Goal: Task Accomplishment & Management: Complete application form

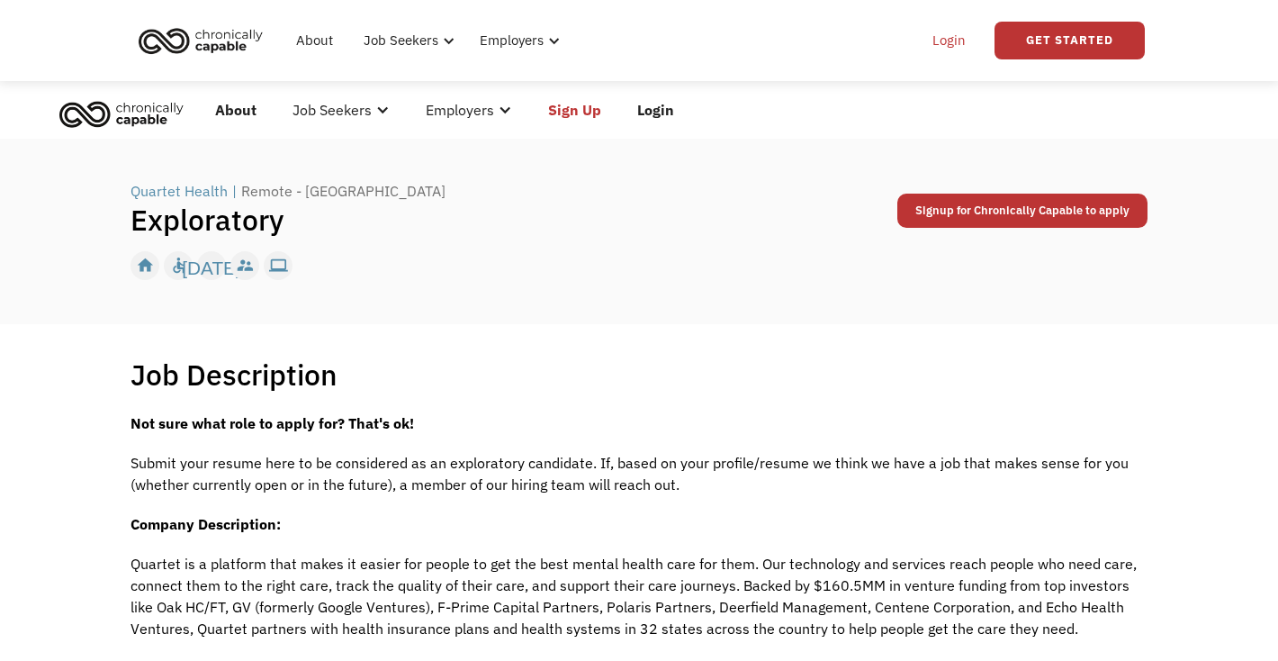
click at [953, 41] on link "Login" at bounding box center [949, 41] width 55 height 58
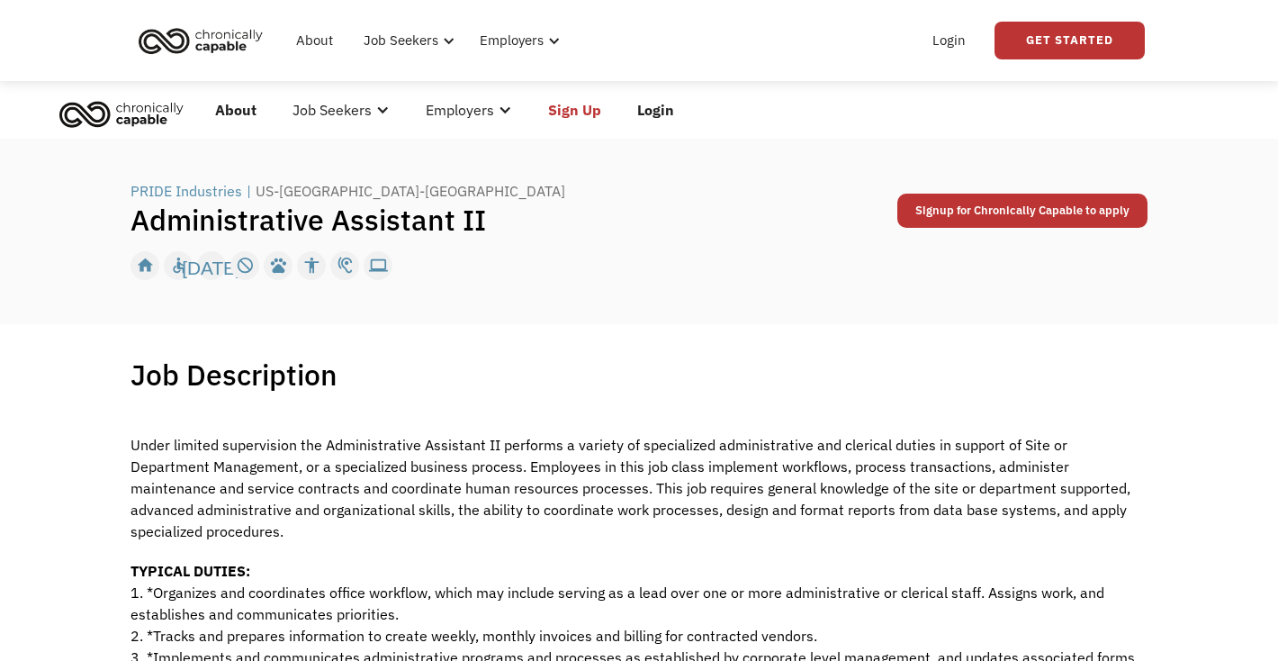
click at [659, 112] on link "Login" at bounding box center [655, 110] width 73 height 58
click at [947, 40] on link "Login" at bounding box center [949, 41] width 55 height 58
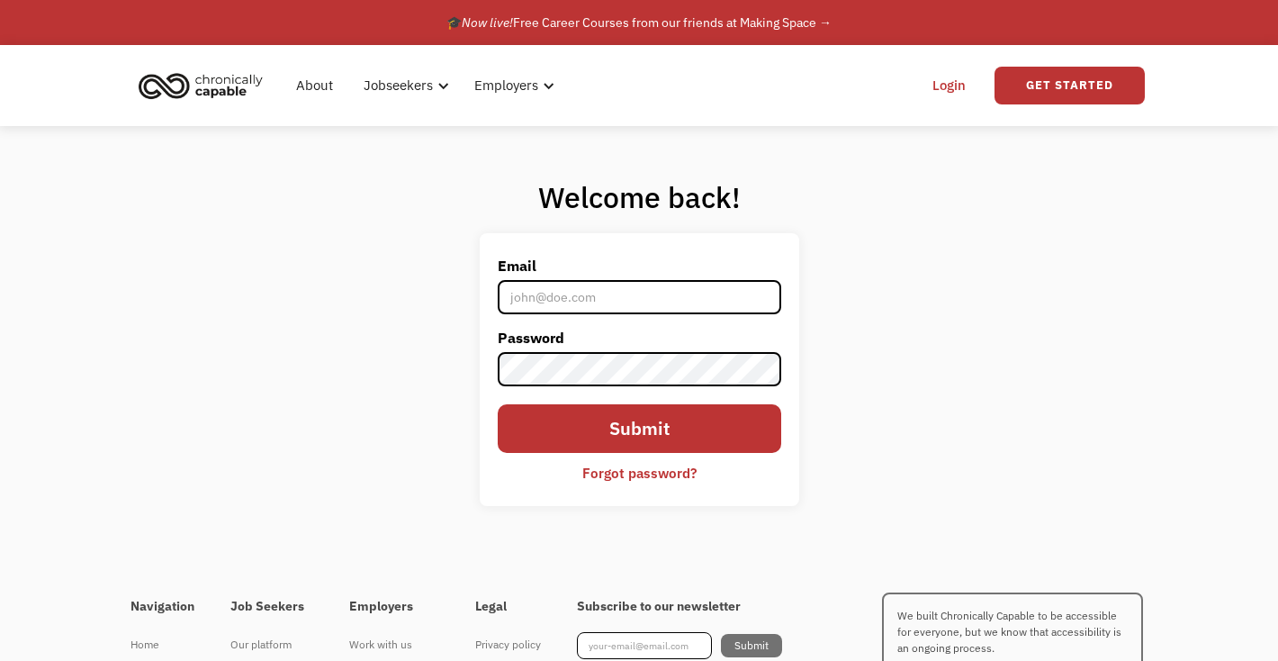
click at [527, 294] on input "Email" at bounding box center [640, 297] width 284 height 34
type input "tararosegolding@gmail.com"
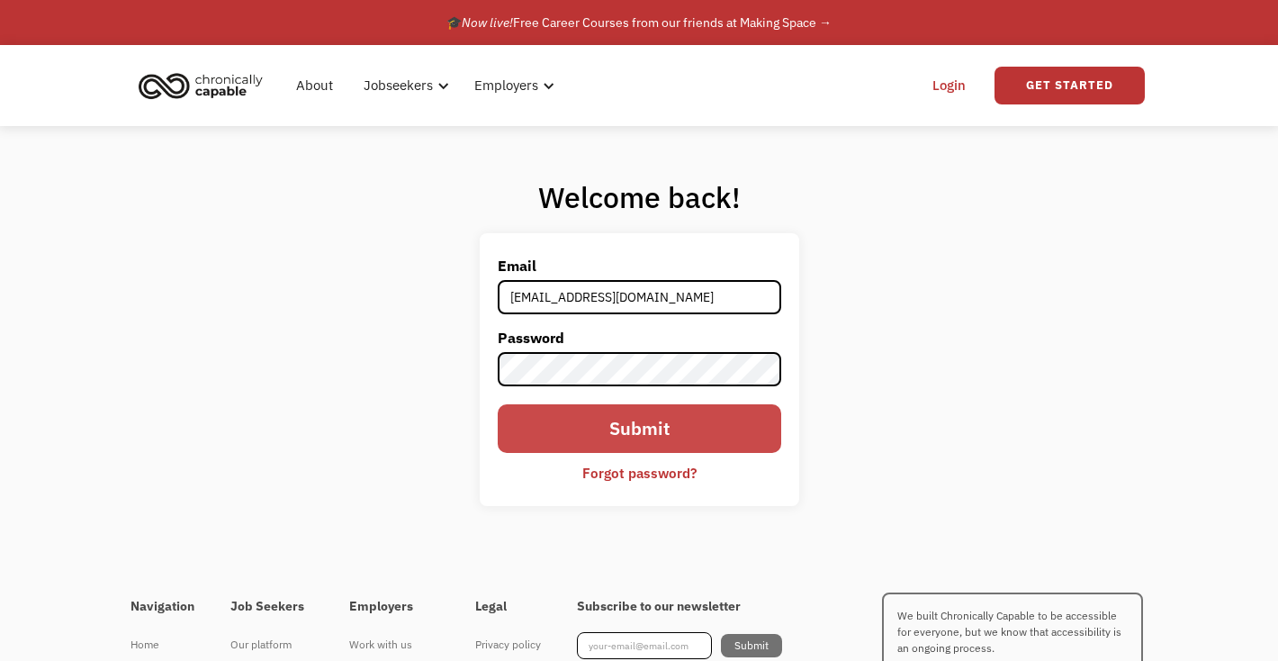
click at [670, 438] on input "Submit" at bounding box center [640, 428] width 284 height 48
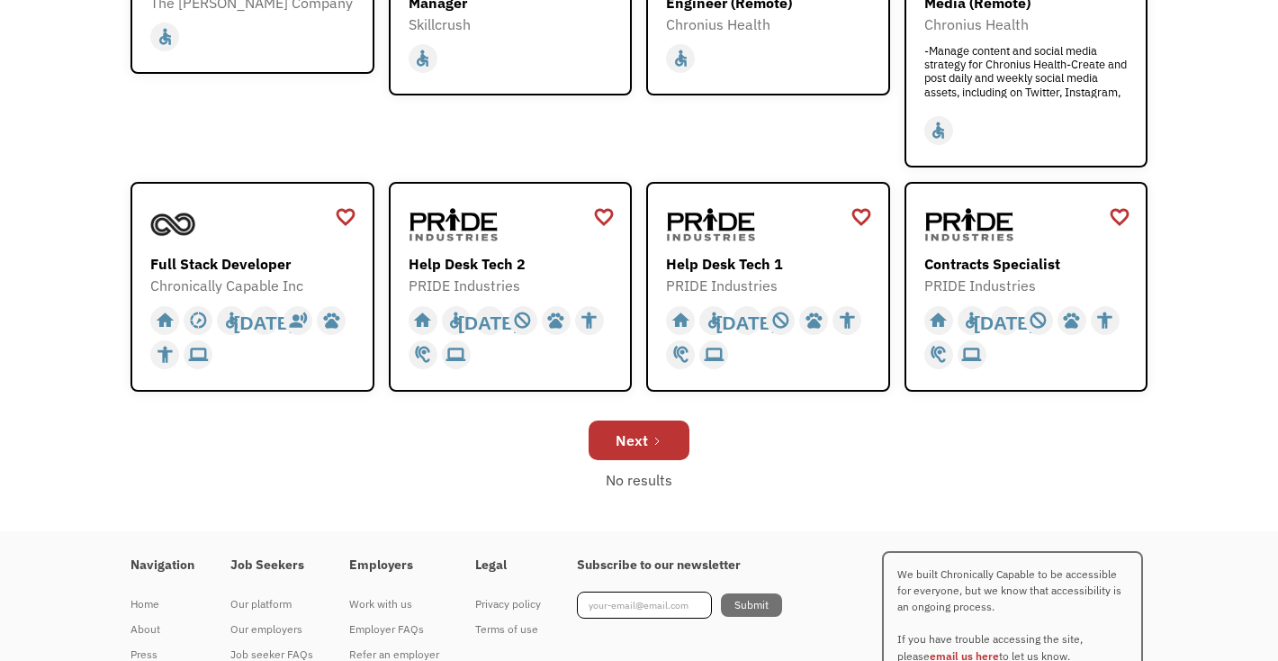
scroll to position [615, 0]
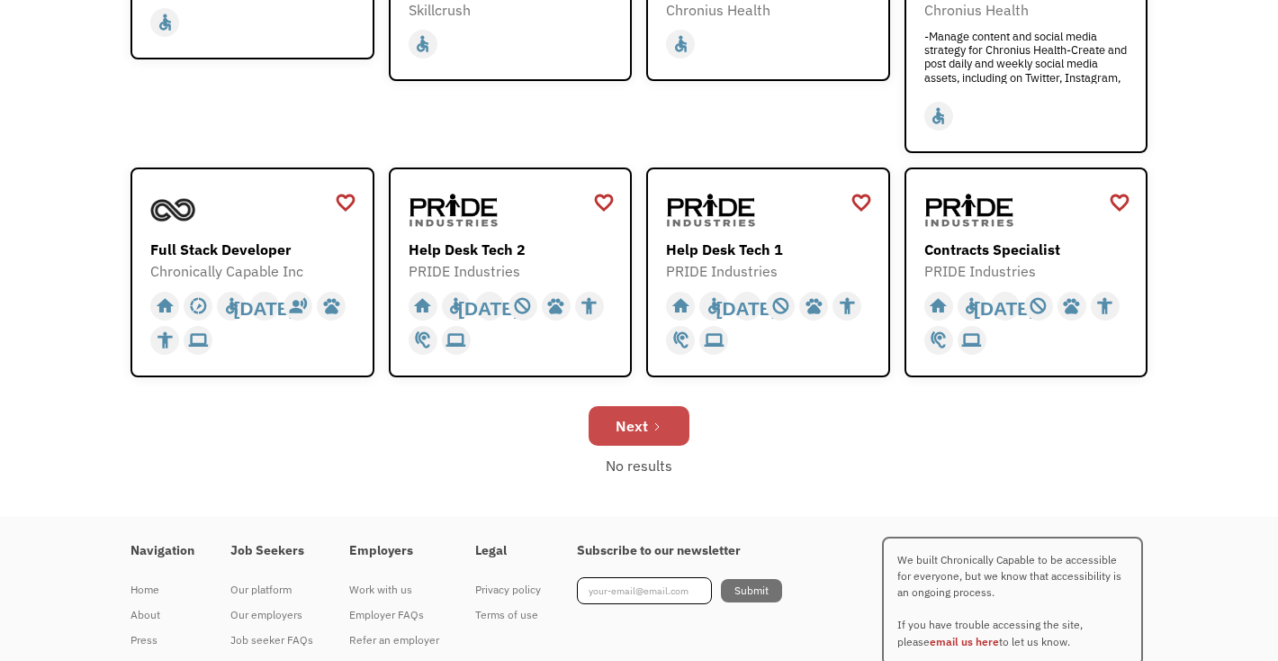
click at [644, 426] on div "Next" at bounding box center [632, 426] width 32 height 22
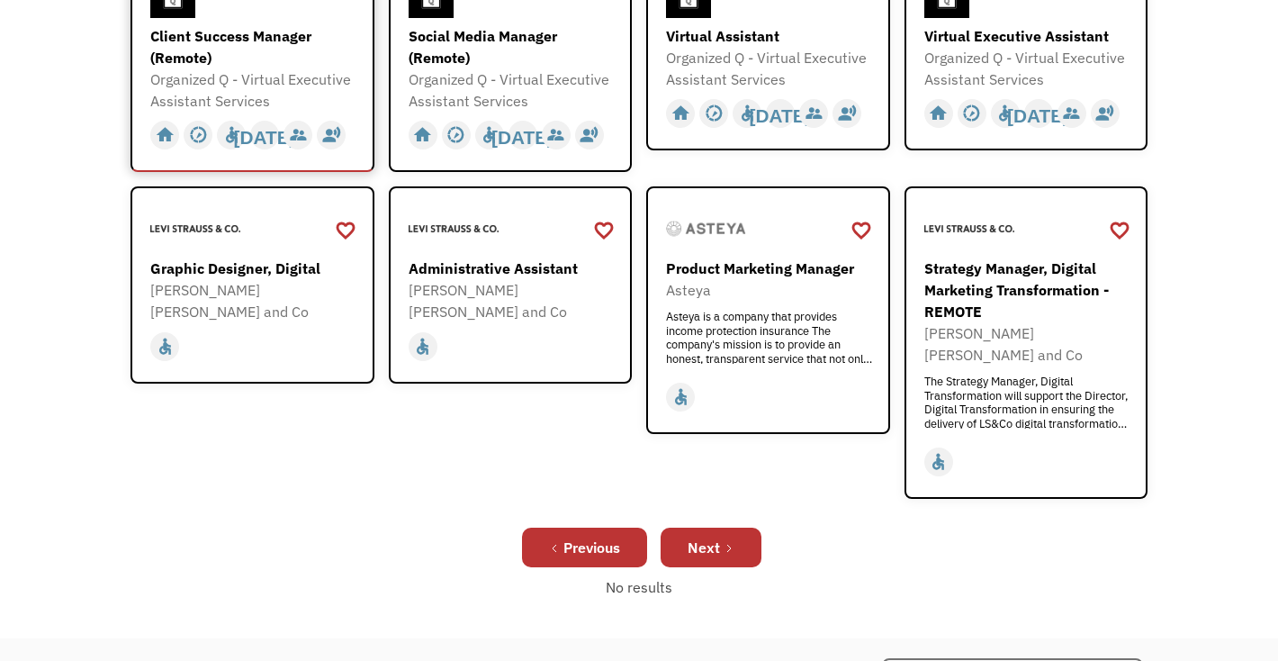
scroll to position [590, 0]
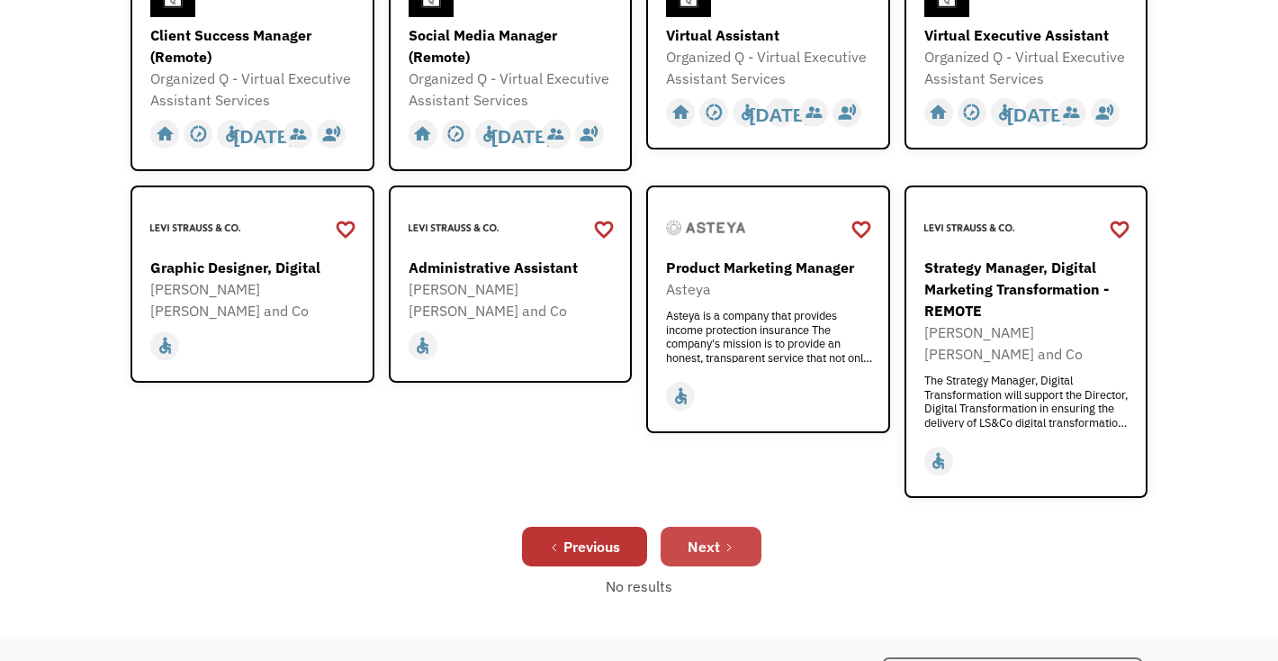
click at [715, 536] on div "Next" at bounding box center [704, 547] width 32 height 22
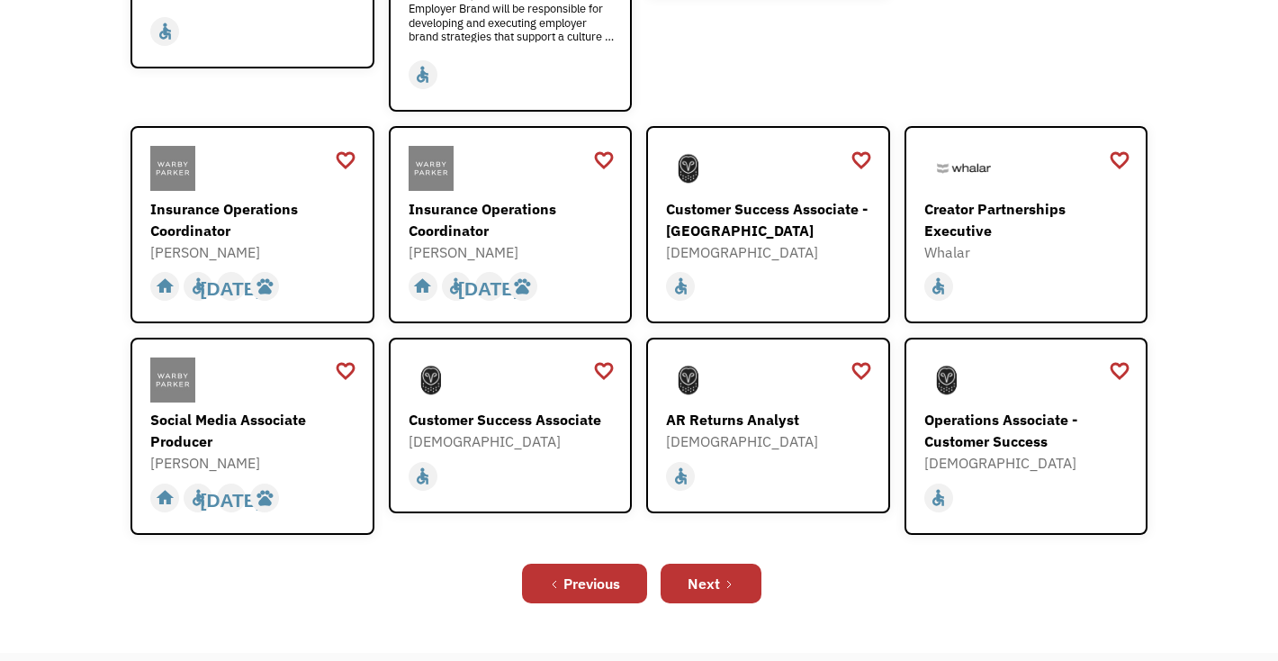
scroll to position [526, 0]
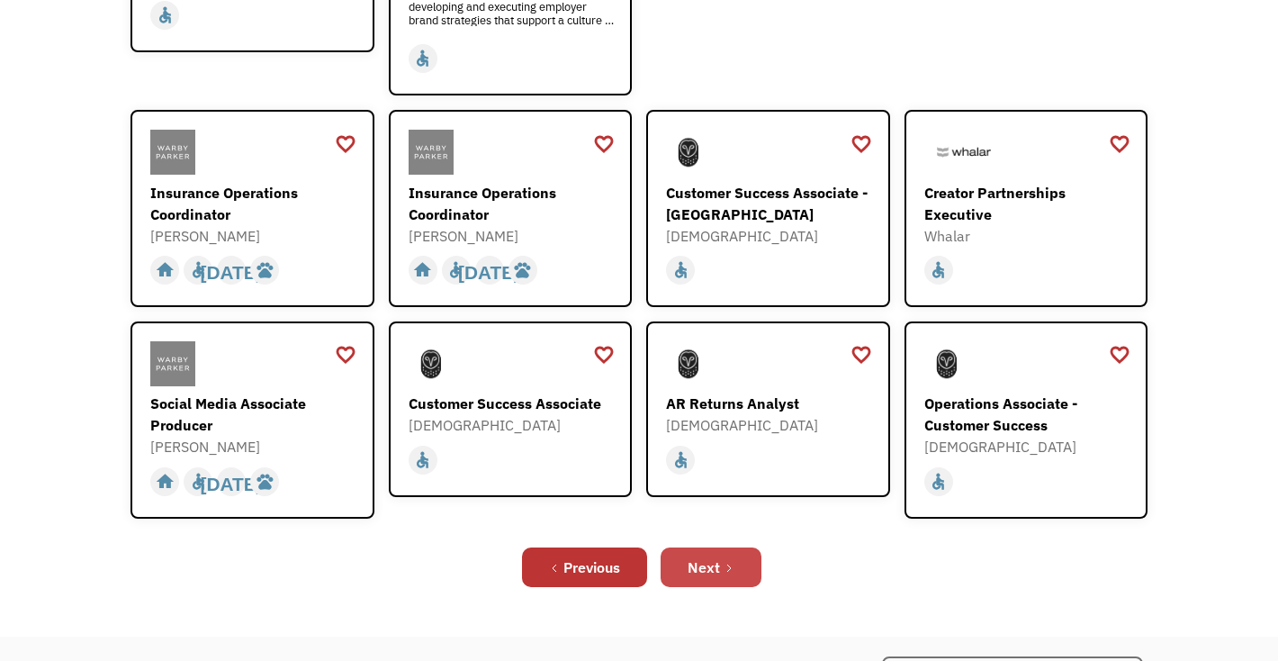
click at [707, 556] on div "Next" at bounding box center [704, 567] width 32 height 22
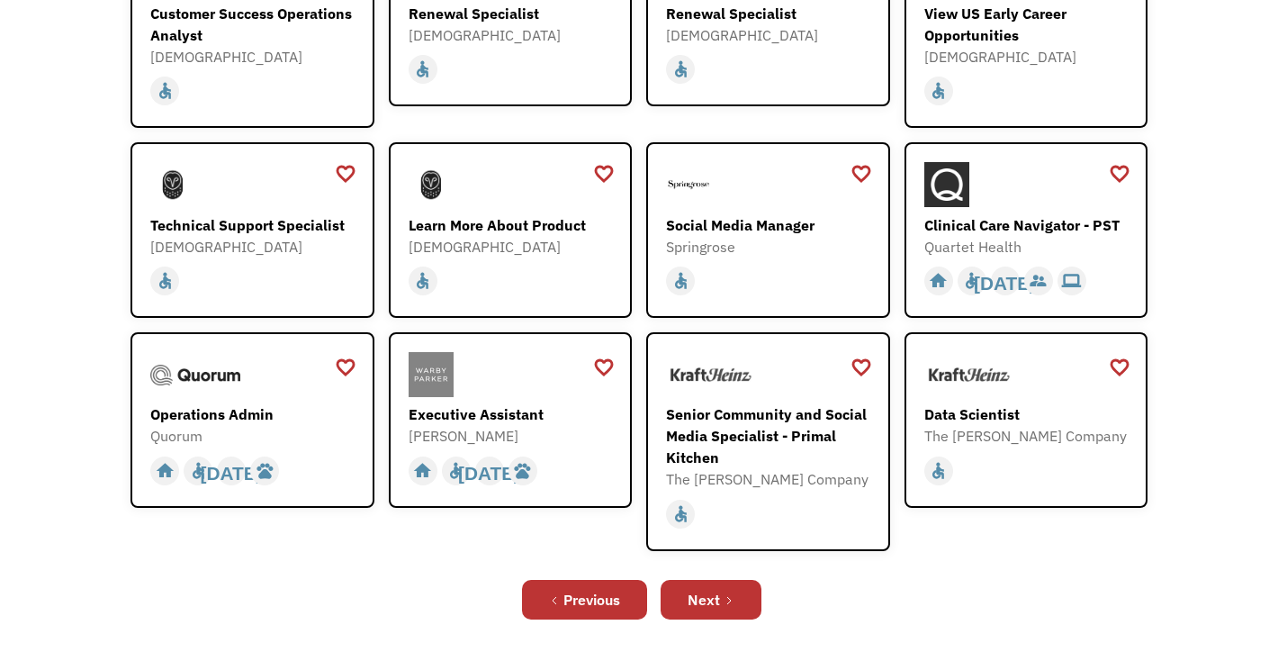
scroll to position [419, 0]
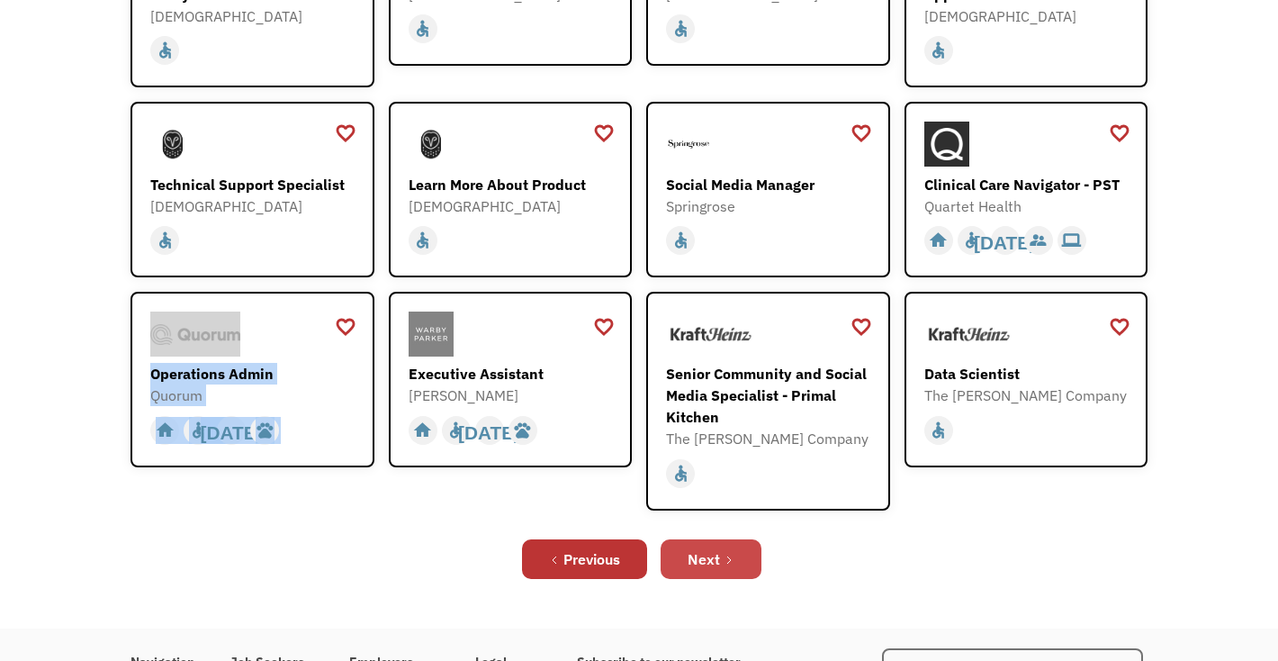
click at [723, 568] on link "Next" at bounding box center [711, 559] width 101 height 40
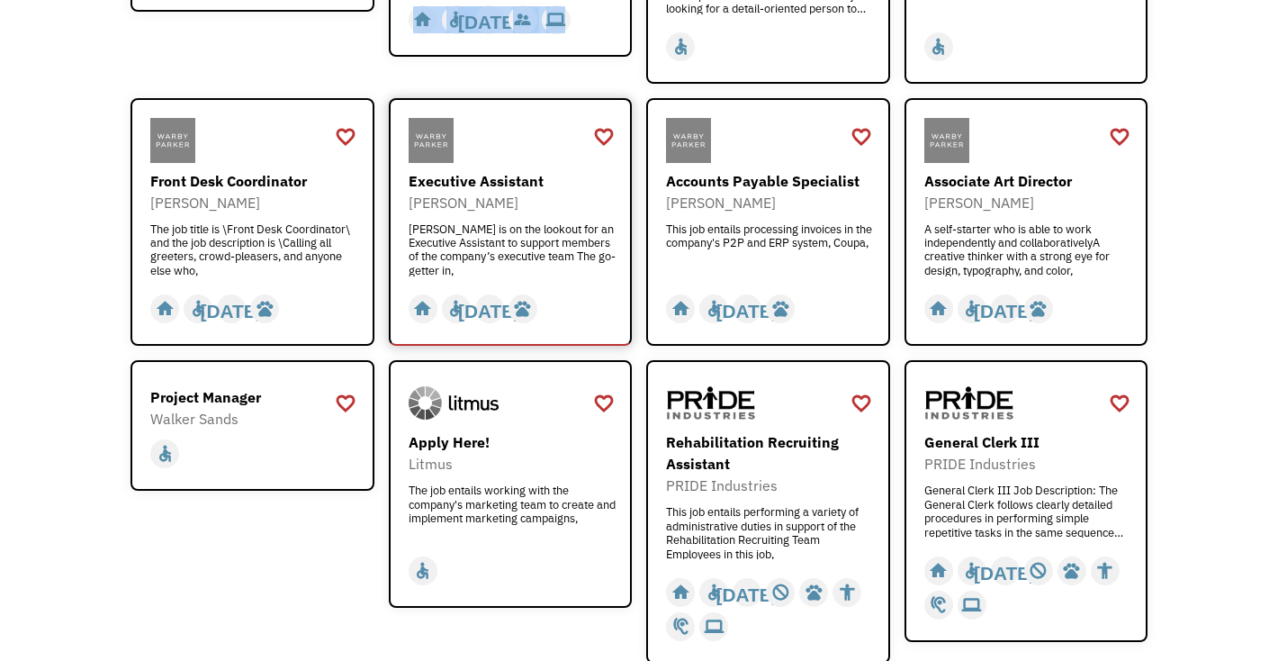
scroll to position [531, 0]
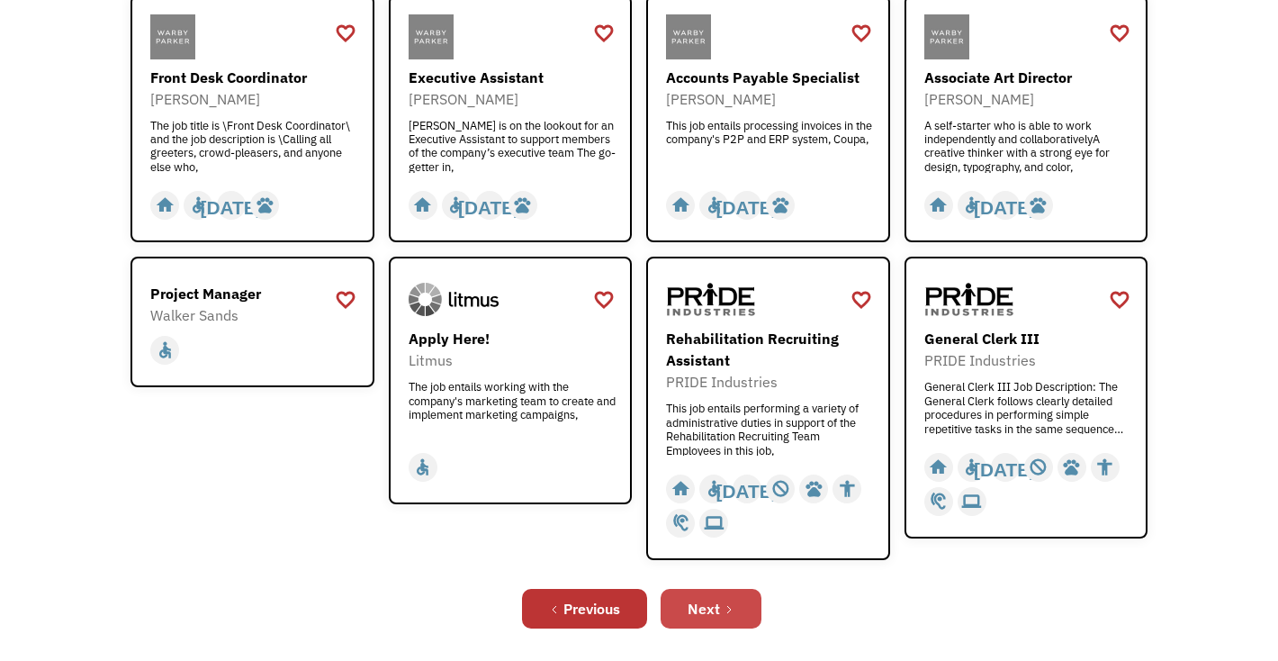
click at [724, 610] on icon "Next Page" at bounding box center [729, 609] width 11 height 11
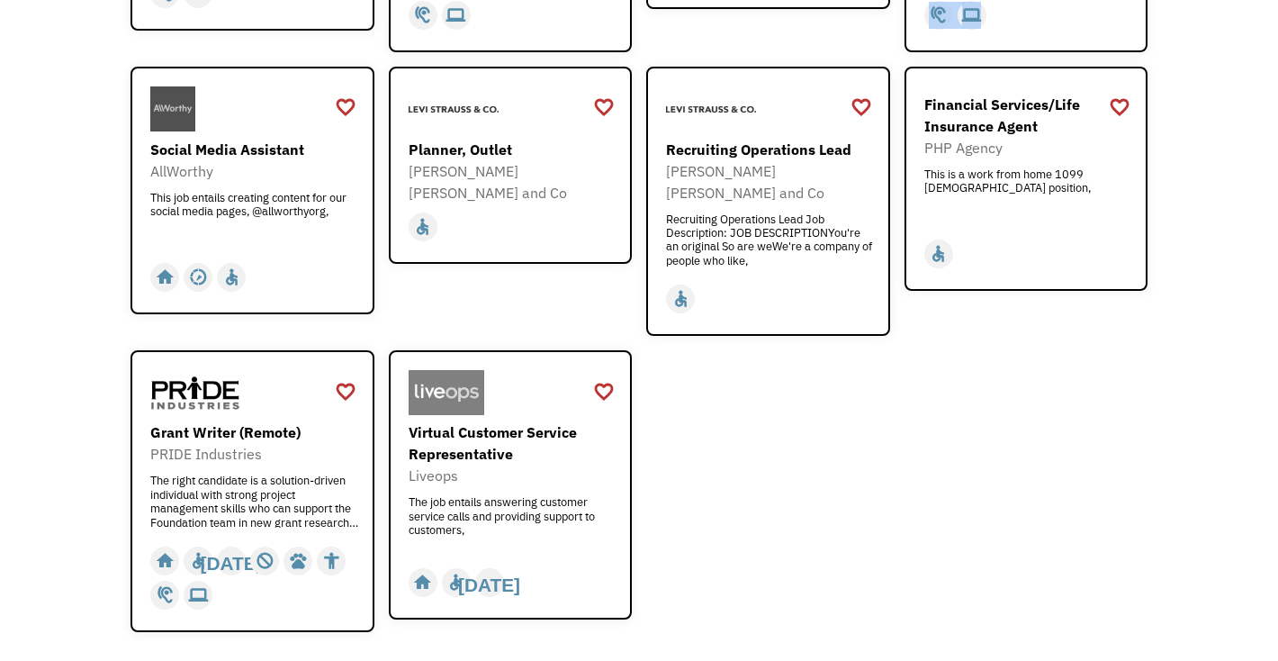
scroll to position [596, 0]
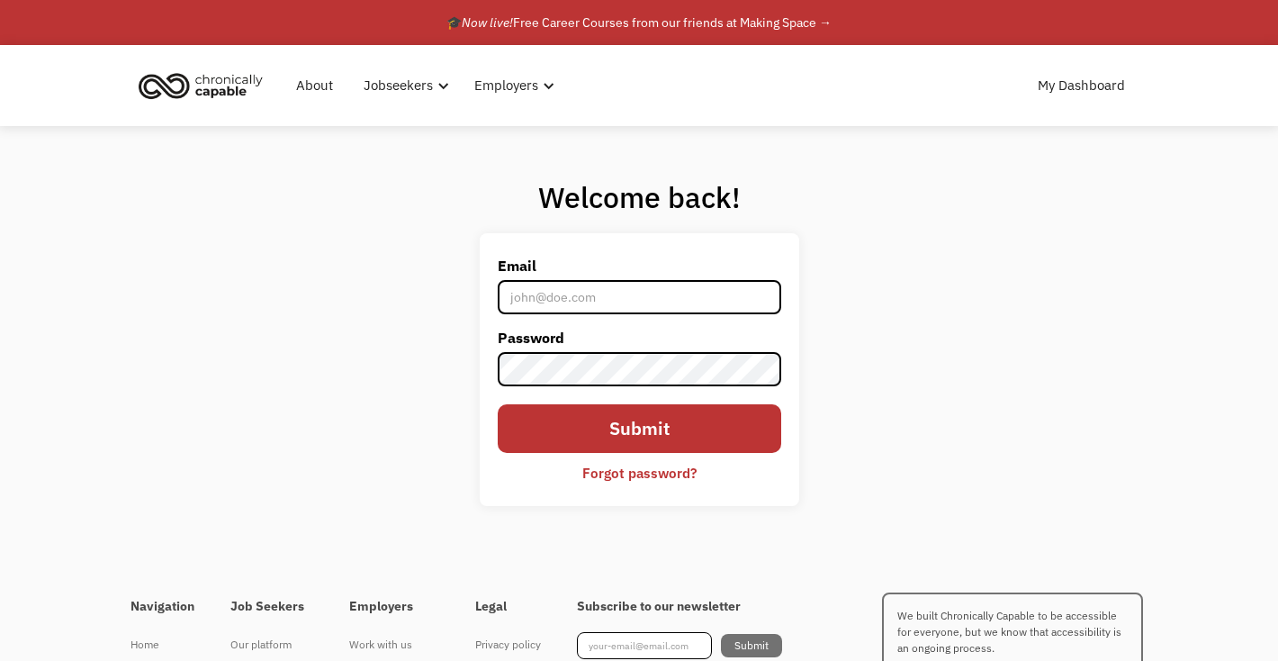
click at [523, 297] on input "Email" at bounding box center [640, 297] width 284 height 34
type input "[EMAIL_ADDRESS][DOMAIN_NAME]"
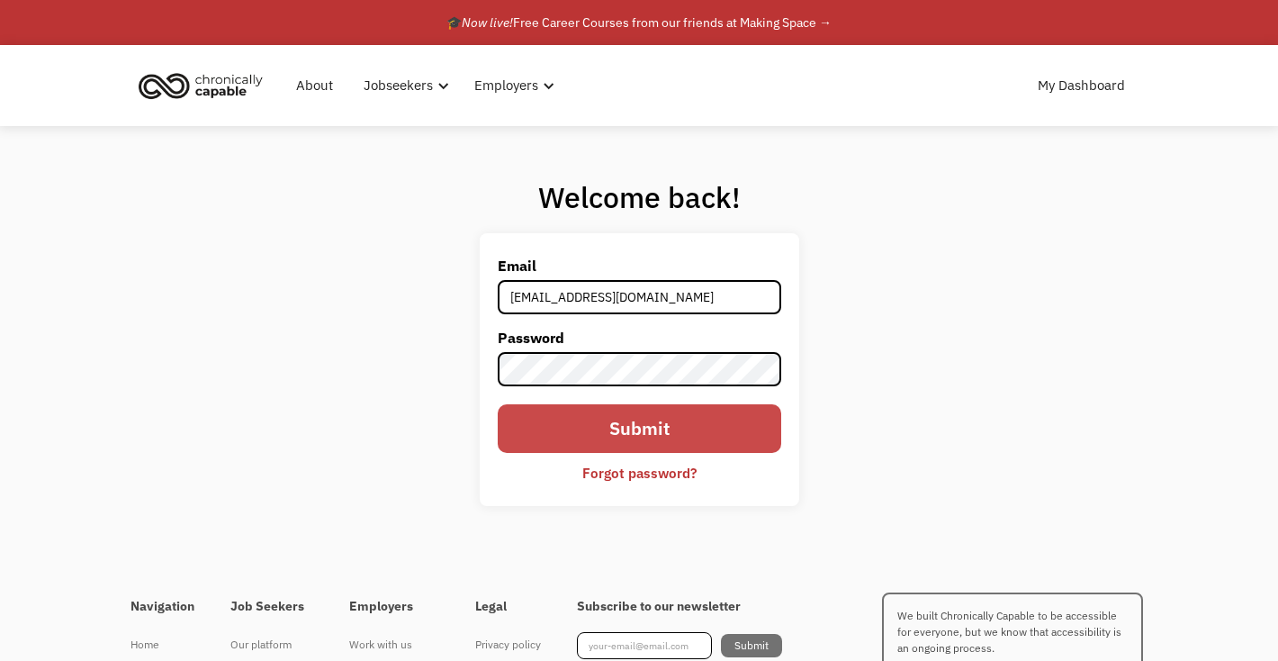
click at [609, 434] on input "Submit" at bounding box center [640, 428] width 284 height 48
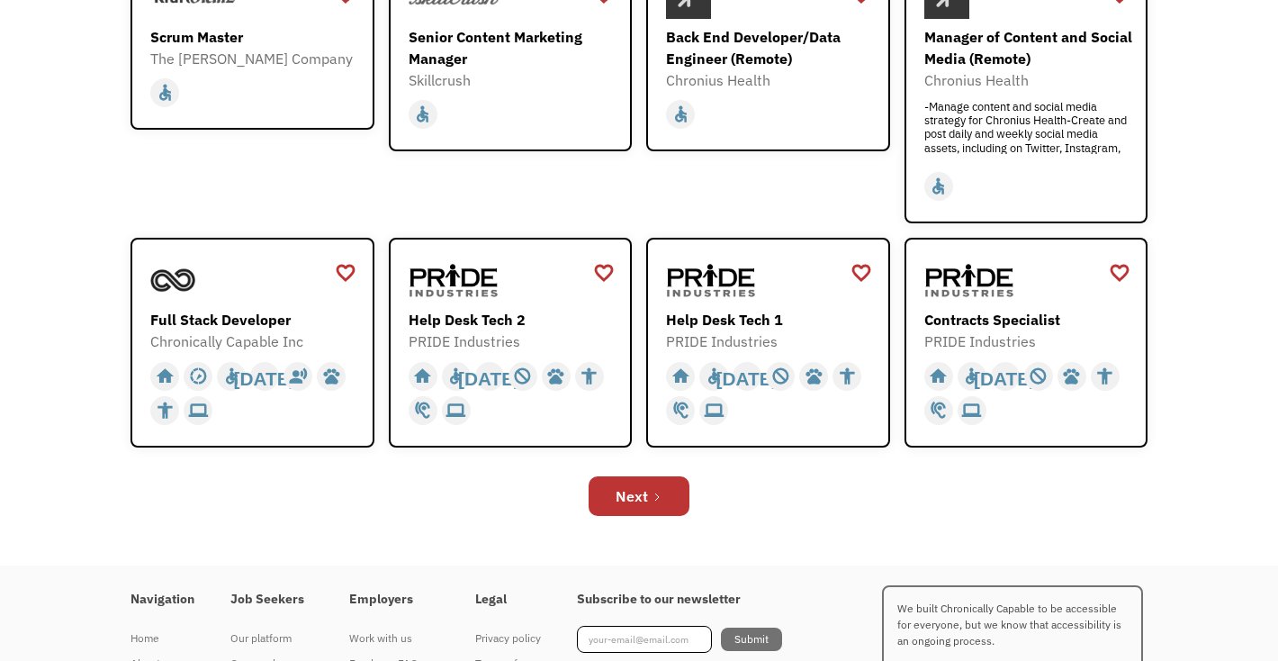
scroll to position [662, 0]
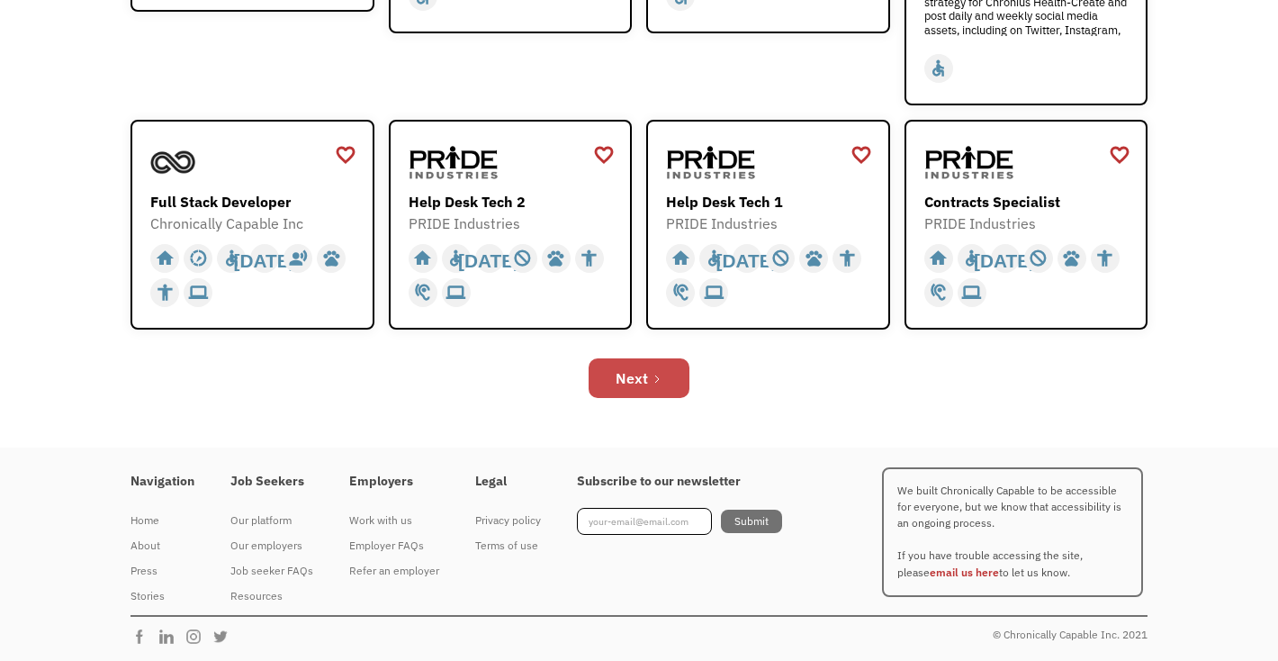
click at [660, 392] on link "Next" at bounding box center [639, 378] width 101 height 40
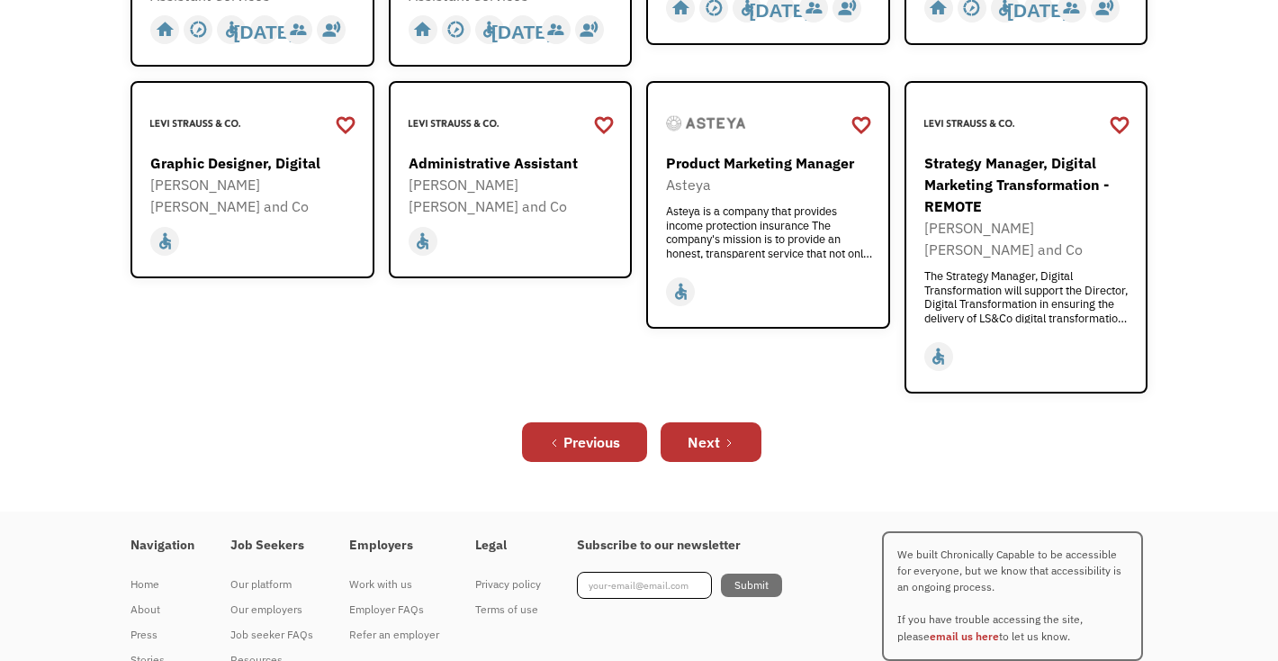
scroll to position [709, 0]
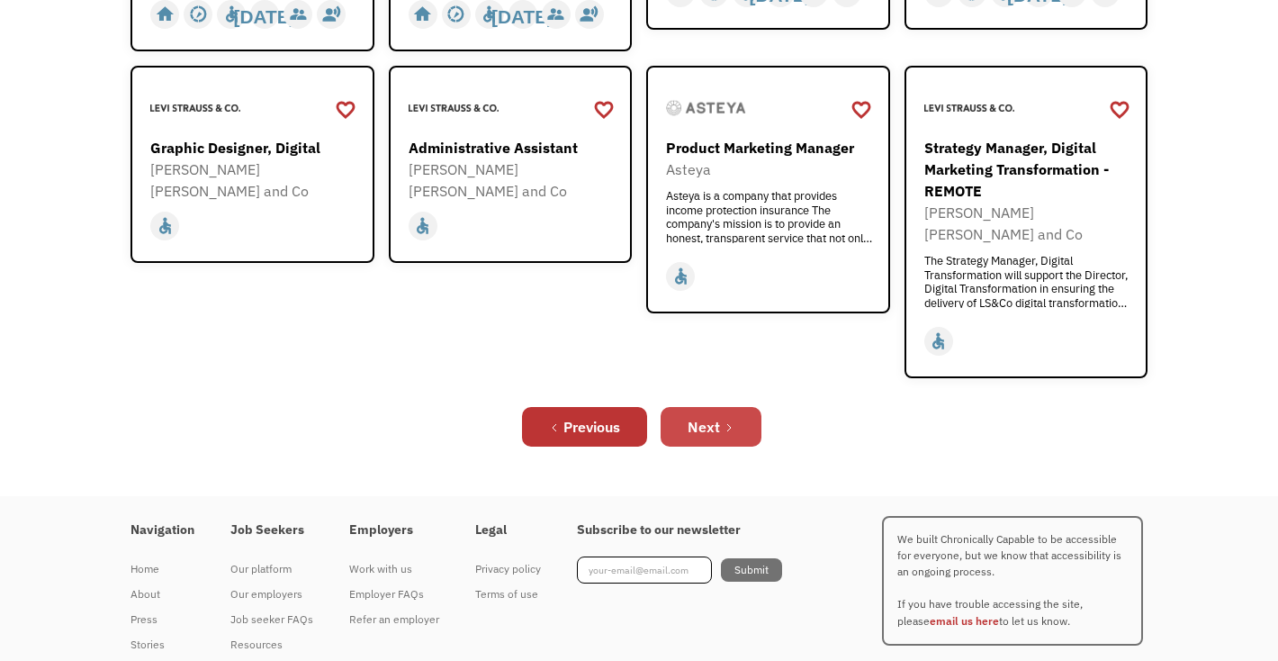
click at [702, 416] on div "Next" at bounding box center [704, 427] width 32 height 22
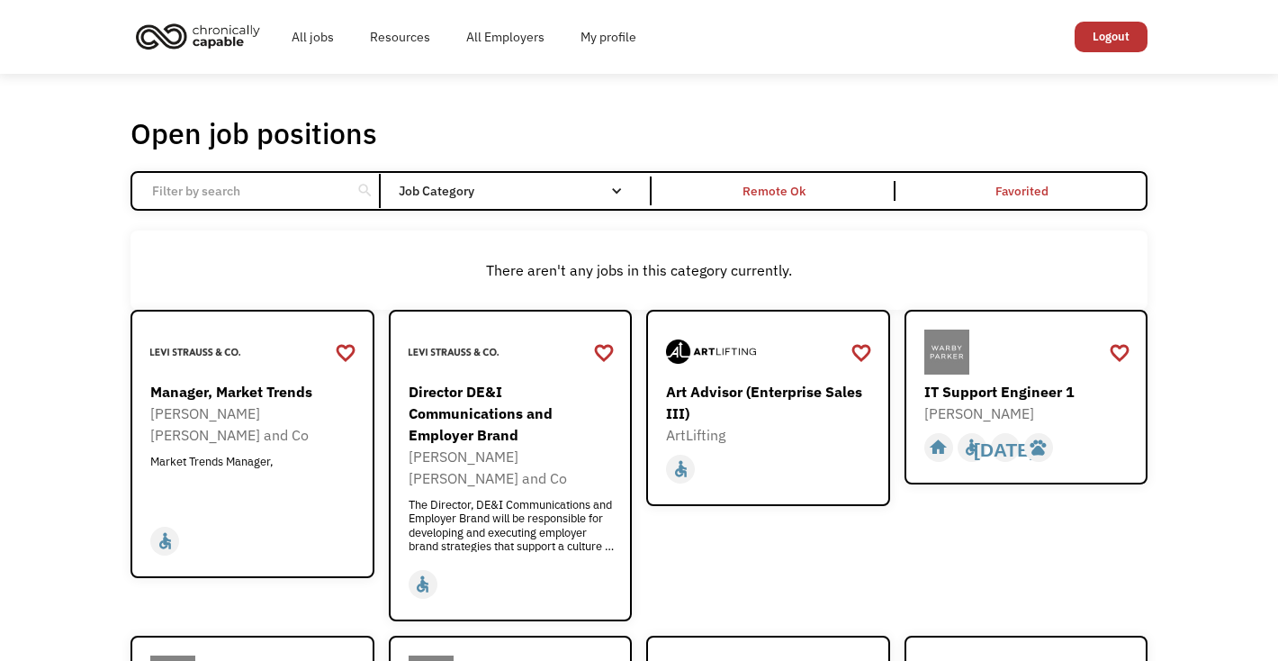
scroll to position [693, 0]
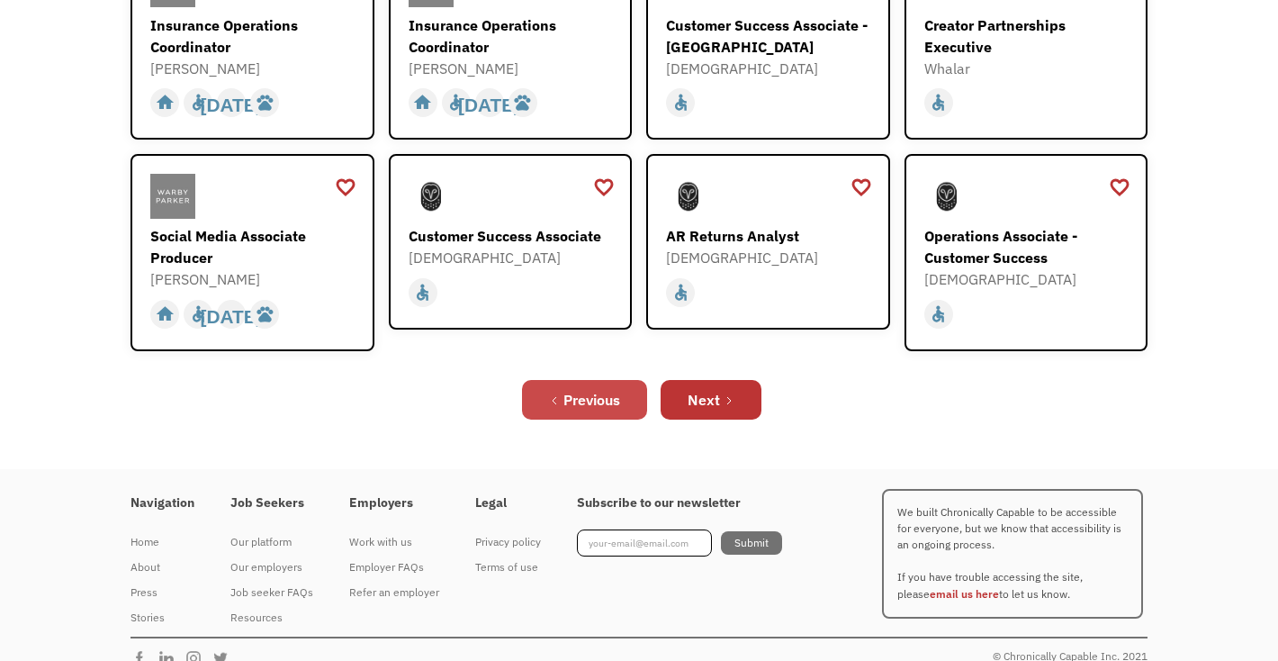
click at [614, 392] on link "Previous" at bounding box center [584, 400] width 125 height 40
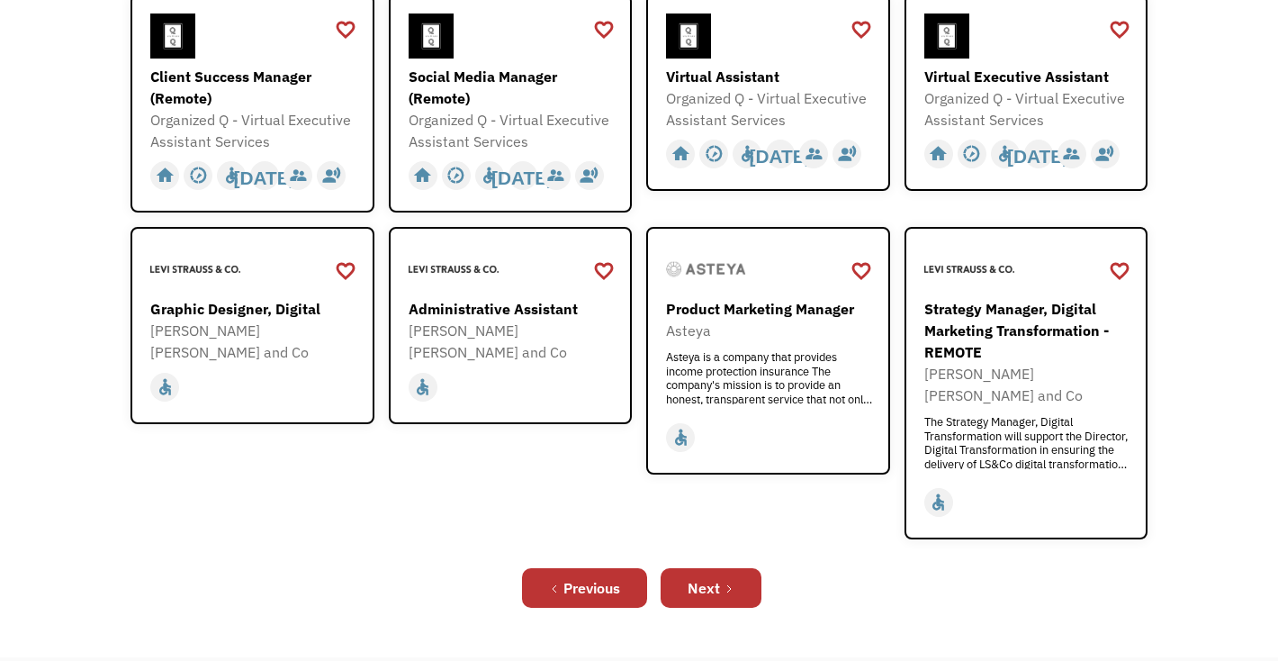
scroll to position [531, 0]
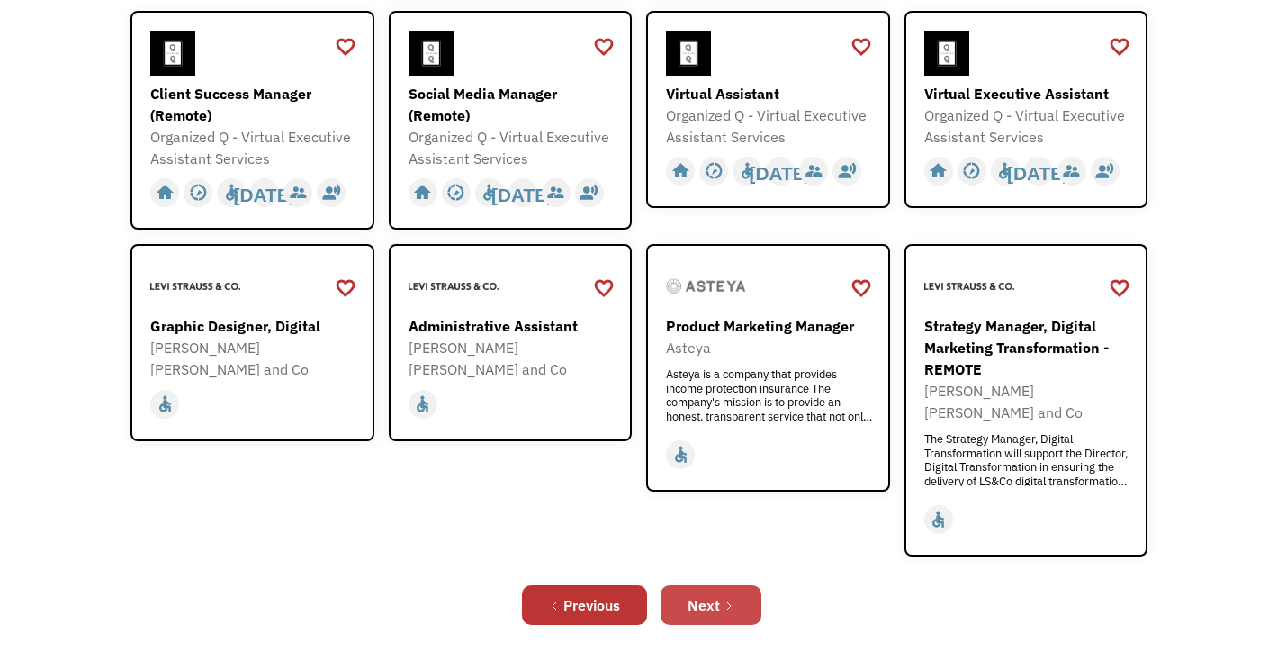
click at [709, 594] on div "Next" at bounding box center [704, 605] width 32 height 22
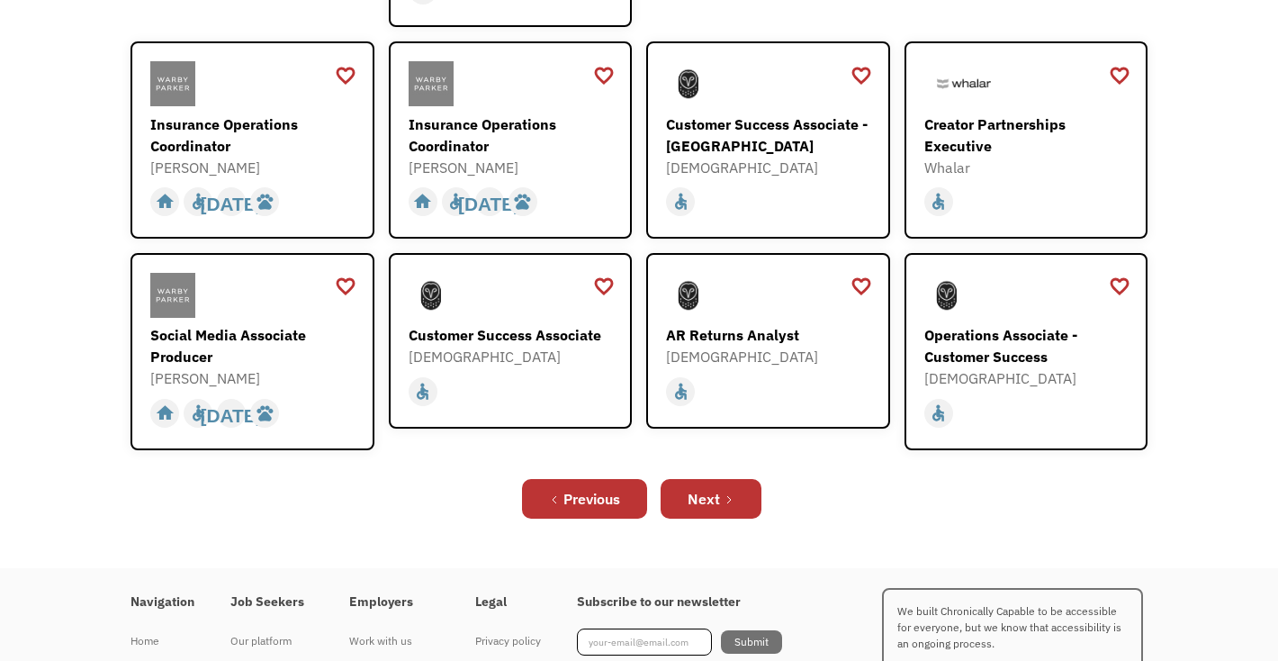
scroll to position [599, 0]
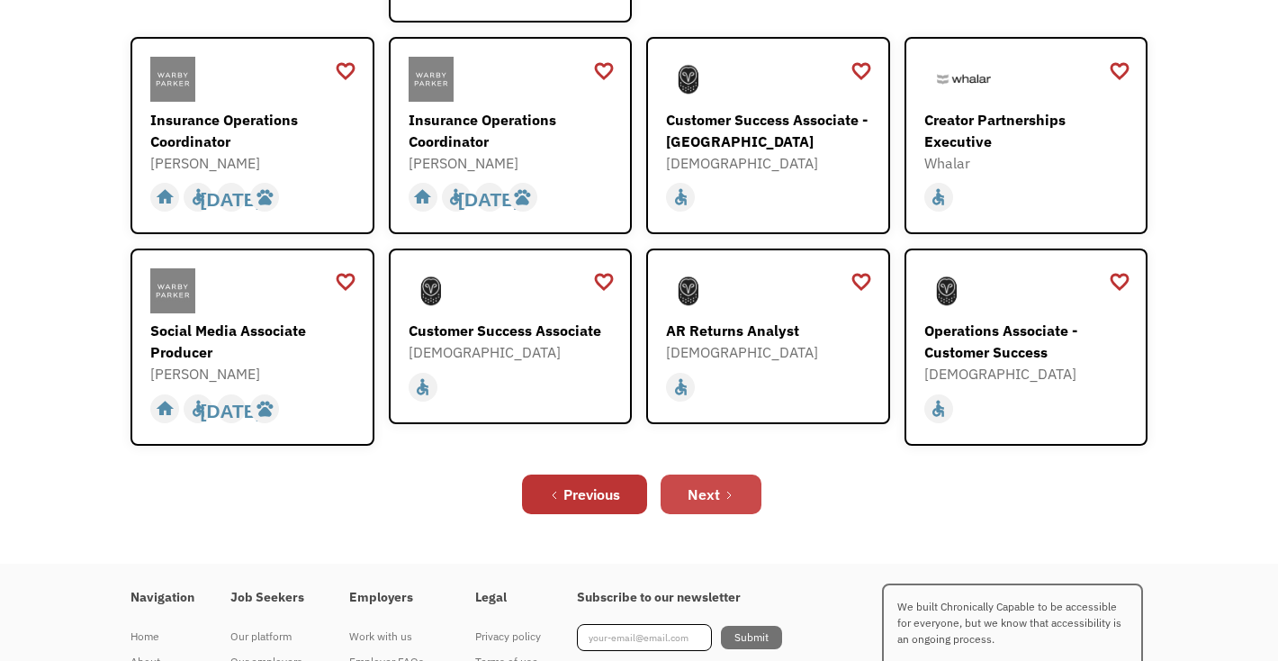
click at [724, 490] on icon "Next Page" at bounding box center [729, 495] width 11 height 11
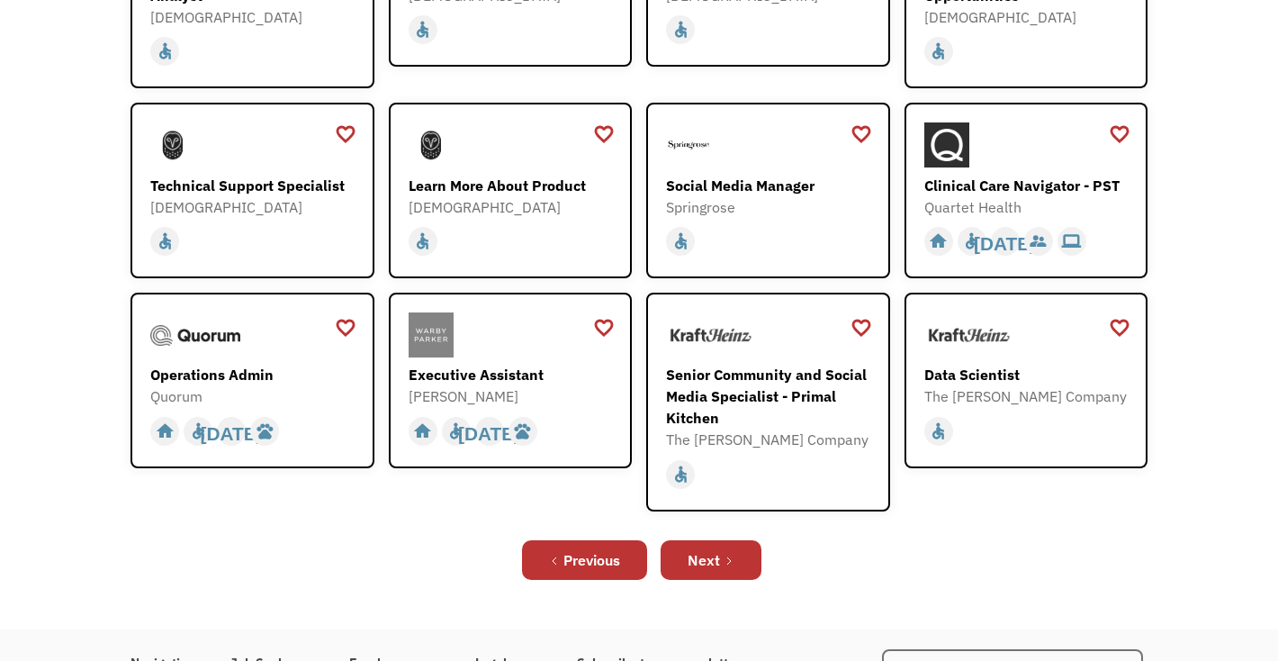
scroll to position [422, 0]
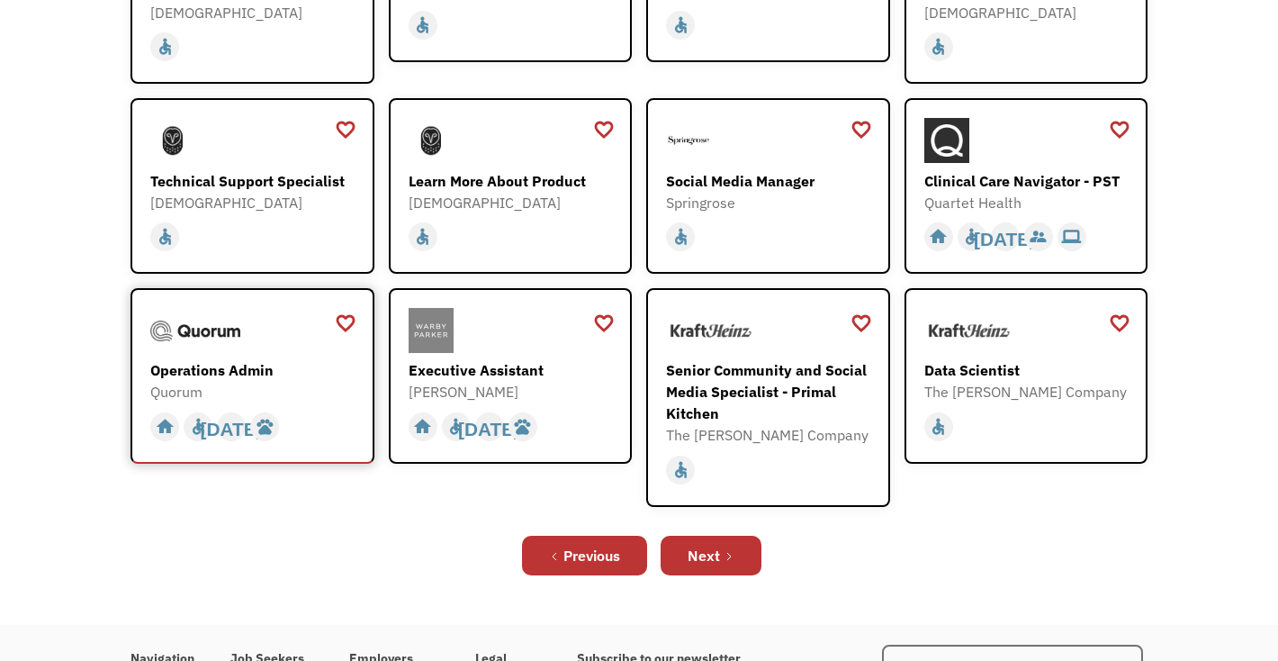
click at [234, 369] on div "Operations Admin" at bounding box center [254, 370] width 209 height 22
click at [527, 375] on div "Executive Assistant" at bounding box center [513, 370] width 209 height 22
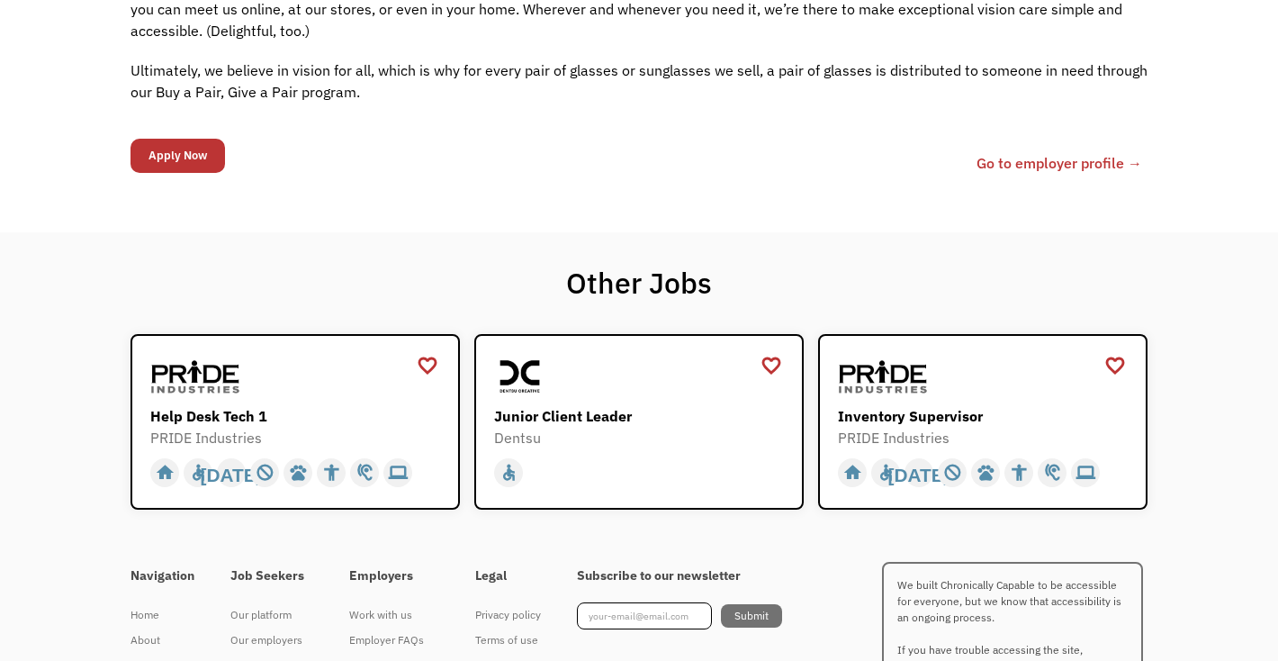
scroll to position [2057, 0]
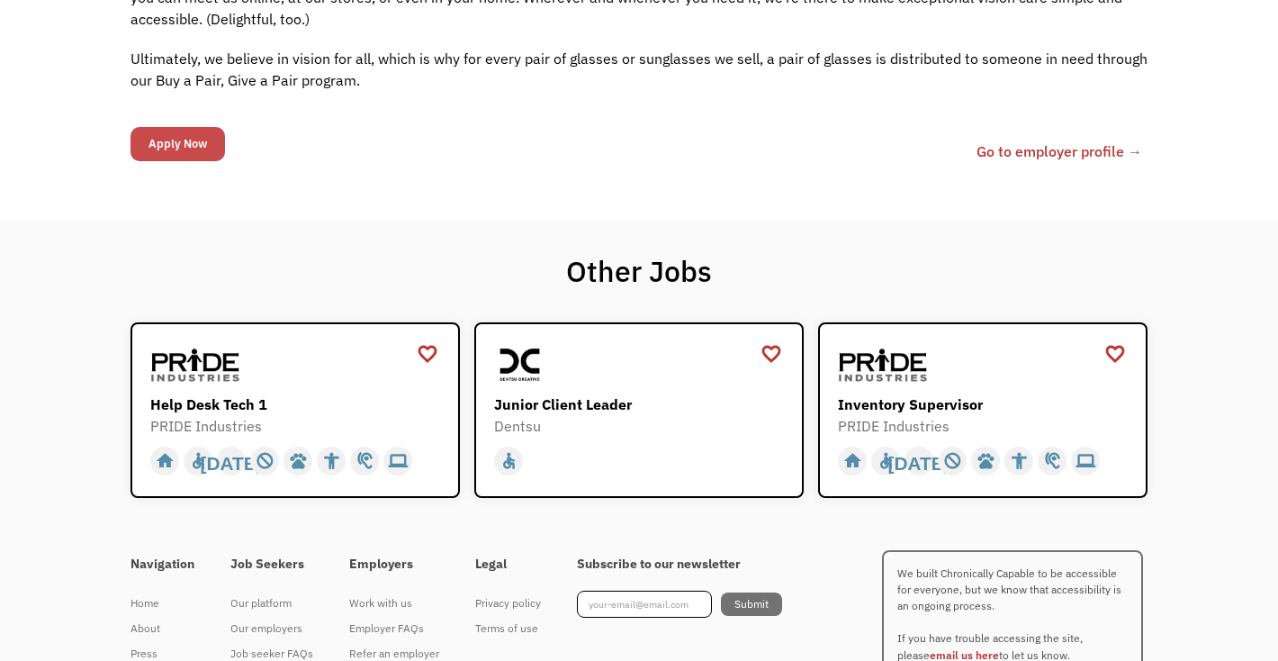
click at [190, 149] on input "Apply Now" at bounding box center [178, 144] width 95 height 34
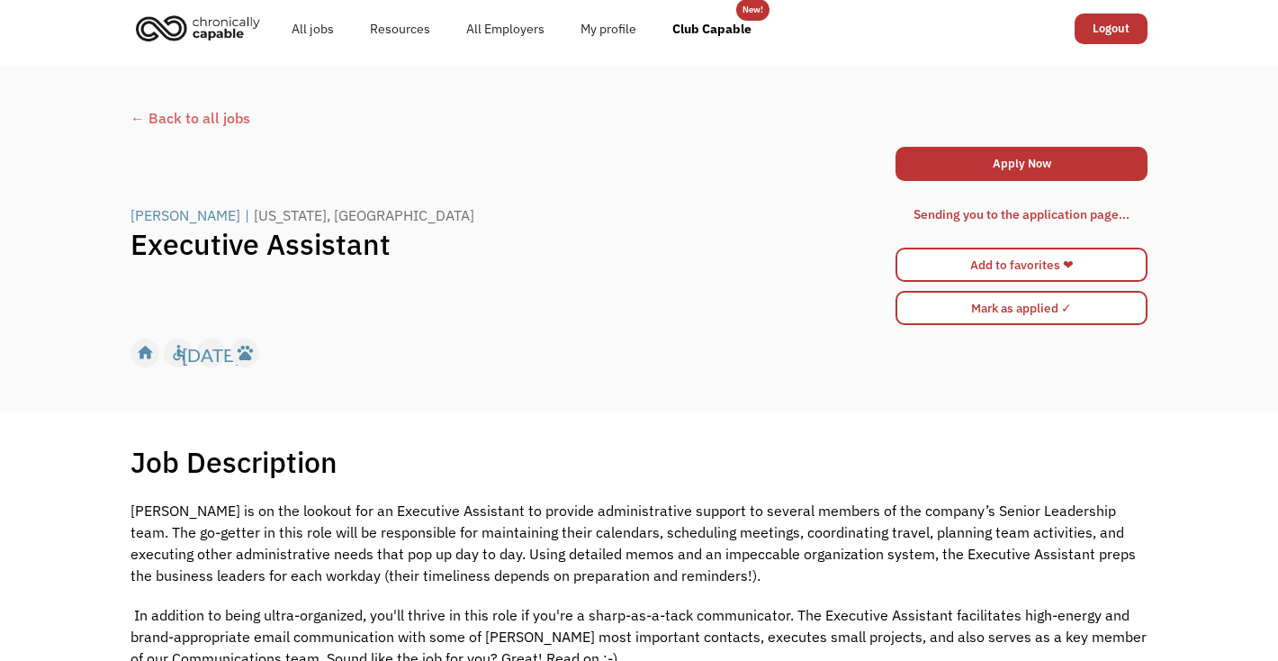
scroll to position [0, 0]
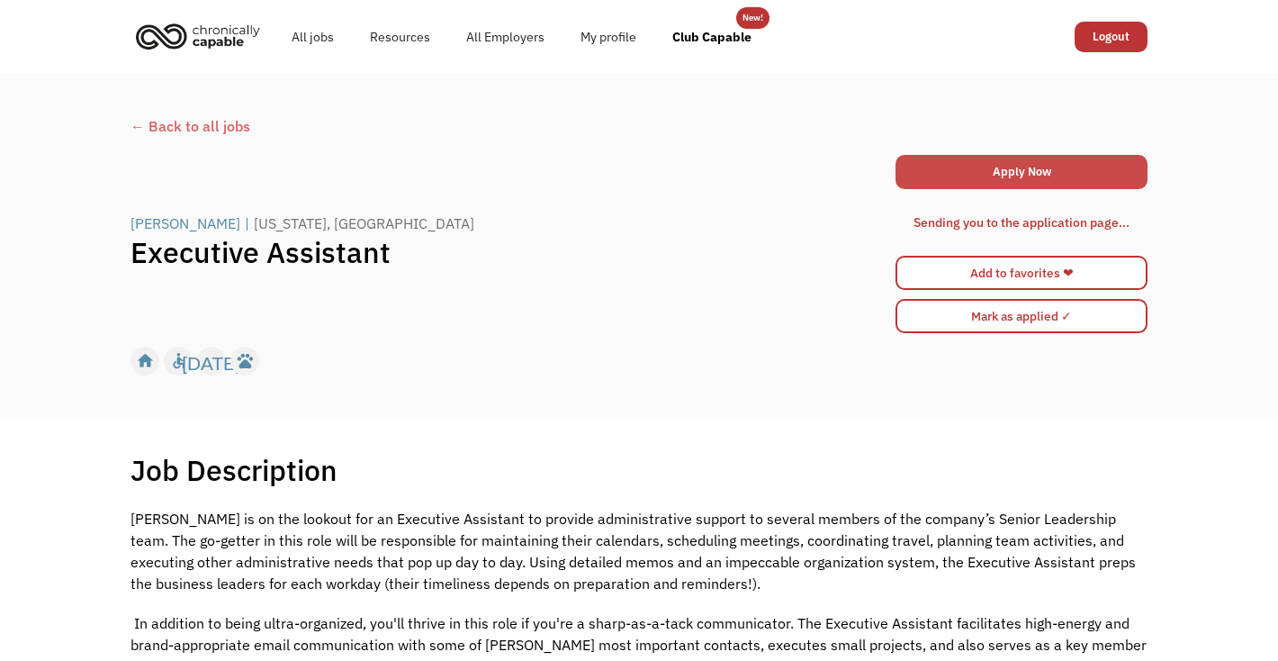
click at [967, 170] on link "Apply Now" at bounding box center [1022, 172] width 252 height 34
